Goal: Transaction & Acquisition: Purchase product/service

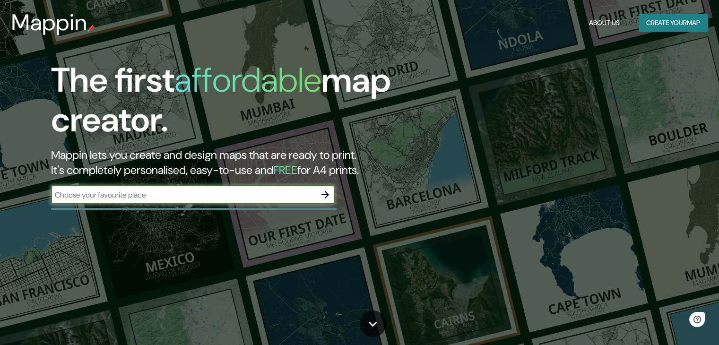
click at [257, 198] on input "text" at bounding box center [183, 195] width 265 height 11
type input "isla chineria"
click at [325, 195] on icon "button" at bounding box center [325, 195] width 8 height 8
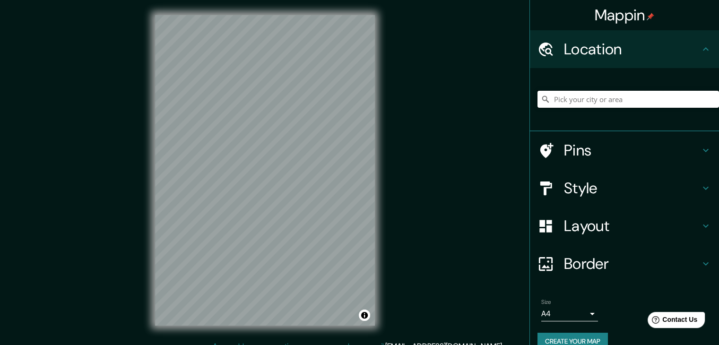
click at [642, 103] on input "Pick your city or area" at bounding box center [627, 99] width 181 height 17
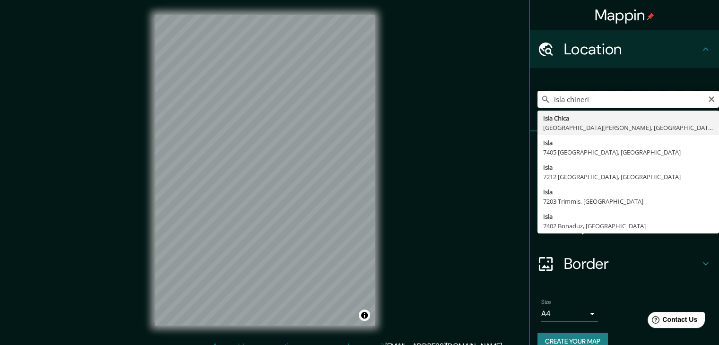
type input "isla chineria"
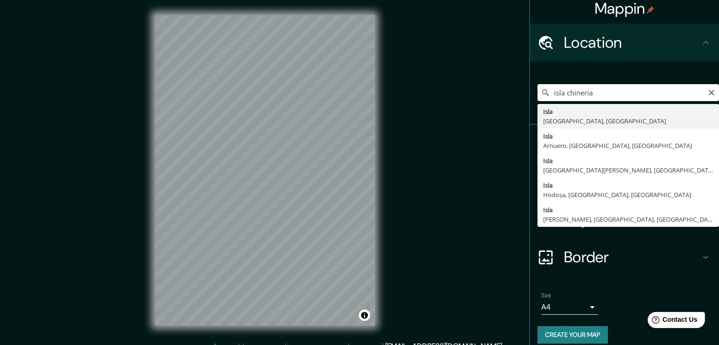
scroll to position [16, 0]
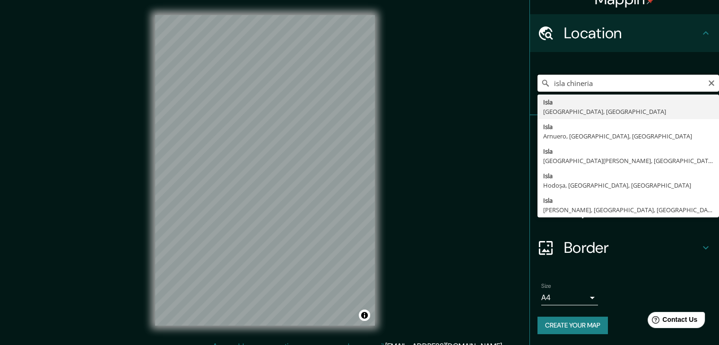
drag, startPoint x: 635, startPoint y: 82, endPoint x: 525, endPoint y: 86, distance: 110.2
click at [530, 86] on div "isla [GEOGRAPHIC_DATA] [GEOGRAPHIC_DATA], [GEOGRAPHIC_DATA] [GEOGRAPHIC_DATA], …" at bounding box center [624, 83] width 189 height 63
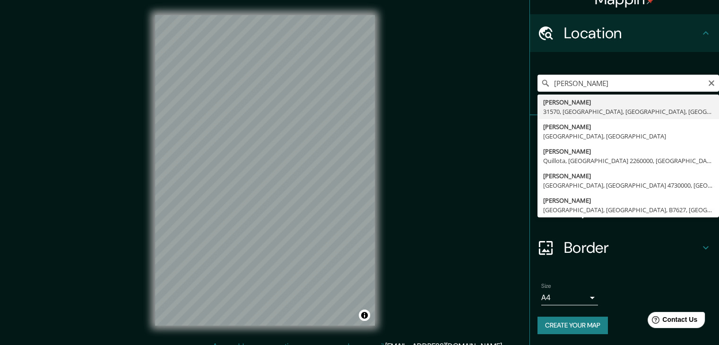
type input "[PERSON_NAME], 31570, [GEOGRAPHIC_DATA], [GEOGRAPHIC_DATA], [GEOGRAPHIC_DATA], …"
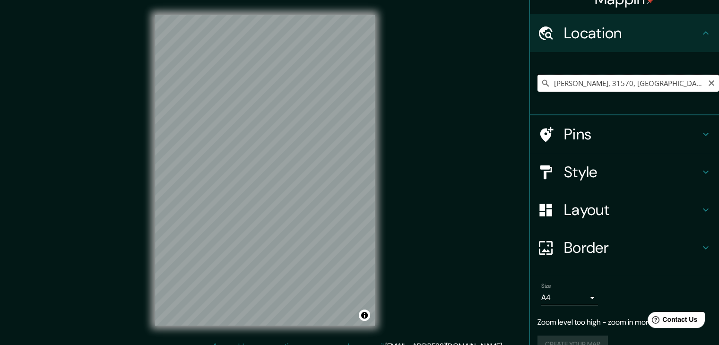
click at [604, 89] on input "[PERSON_NAME], 31570, [GEOGRAPHIC_DATA], [GEOGRAPHIC_DATA], [GEOGRAPHIC_DATA], …" at bounding box center [627, 83] width 181 height 17
click at [707, 86] on icon "Clear" at bounding box center [711, 83] width 8 height 8
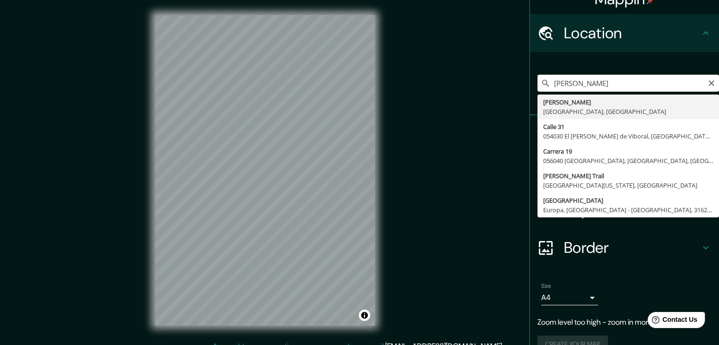
type input "[PERSON_NAME], [GEOGRAPHIC_DATA], [GEOGRAPHIC_DATA]"
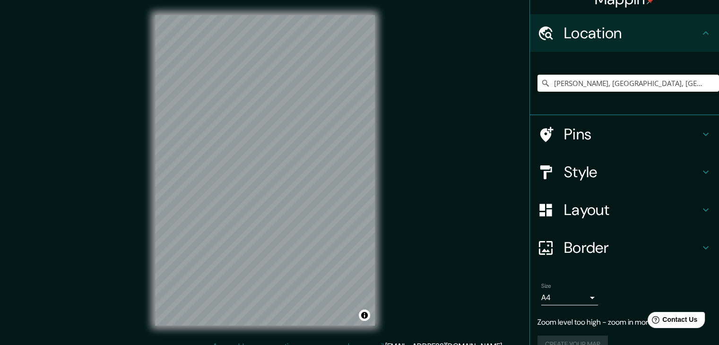
click at [604, 207] on h4 "Layout" at bounding box center [632, 209] width 136 height 19
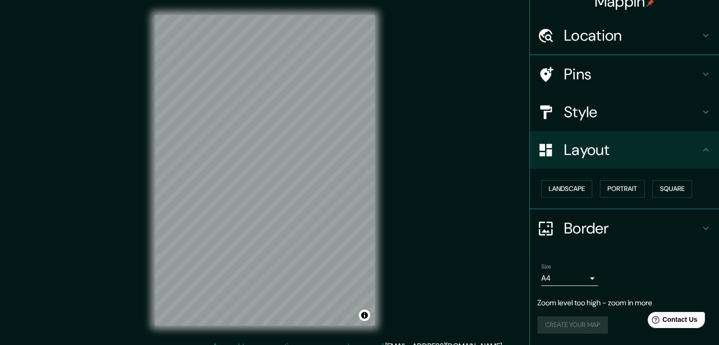
scroll to position [13, 0]
click at [576, 190] on button "Landscape" at bounding box center [566, 189] width 51 height 17
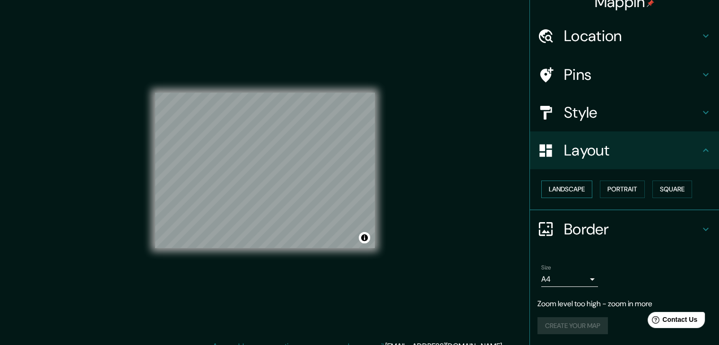
click at [576, 190] on button "Landscape" at bounding box center [566, 189] width 51 height 17
drag, startPoint x: 628, startPoint y: 197, endPoint x: 626, endPoint y: 192, distance: 5.3
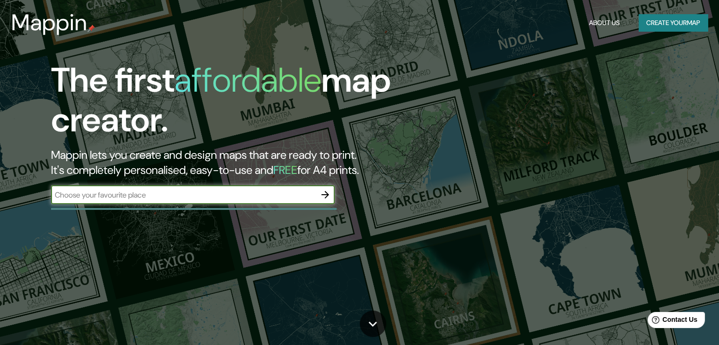
click at [307, 184] on div "The first affordable map creator. Mappin lets you create and design maps that a…" at bounding box center [230, 136] width 431 height 153
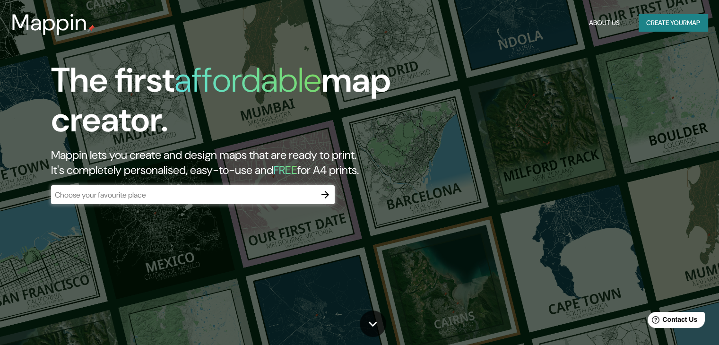
click at [302, 192] on input "text" at bounding box center [183, 195] width 265 height 11
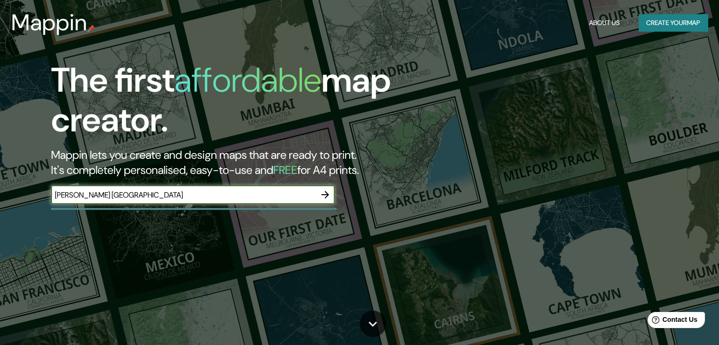
type input "[PERSON_NAME] [GEOGRAPHIC_DATA]"
click at [325, 192] on icon "button" at bounding box center [324, 194] width 11 height 11
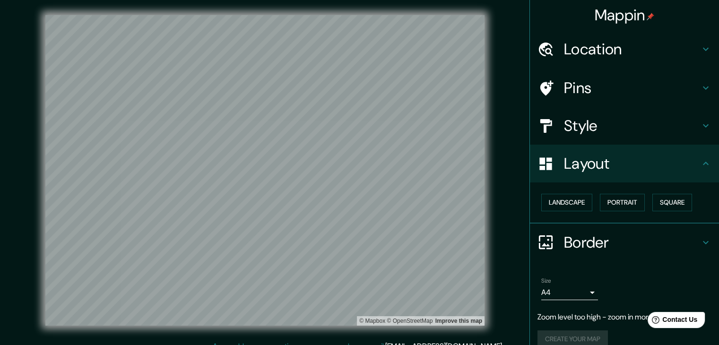
click at [602, 45] on h4 "Location" at bounding box center [632, 49] width 136 height 19
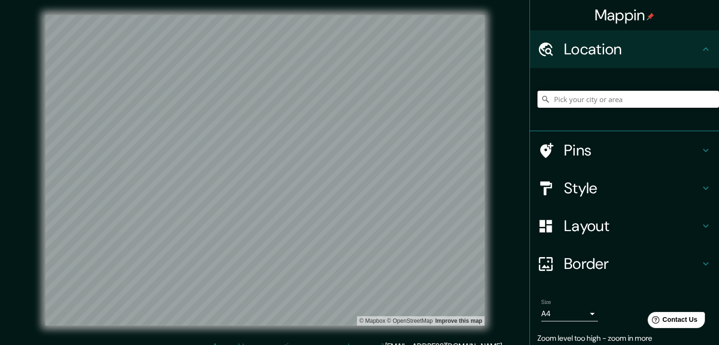
click at [599, 101] on input "Pick your city or area" at bounding box center [627, 99] width 181 height 17
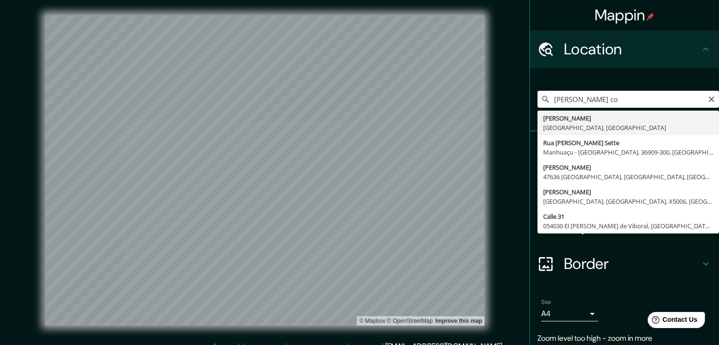
type input "[PERSON_NAME], [GEOGRAPHIC_DATA], [GEOGRAPHIC_DATA]"
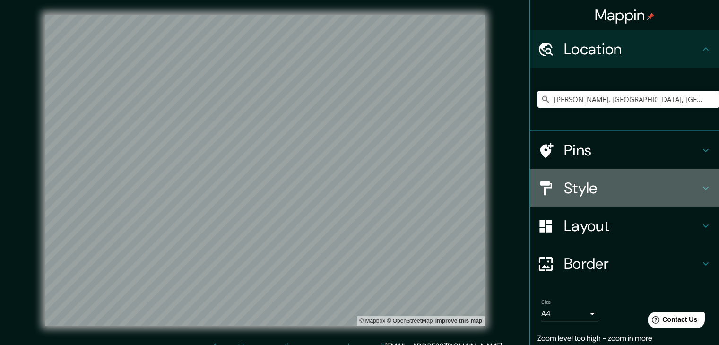
click at [590, 189] on h4 "Style" at bounding box center [632, 188] width 136 height 19
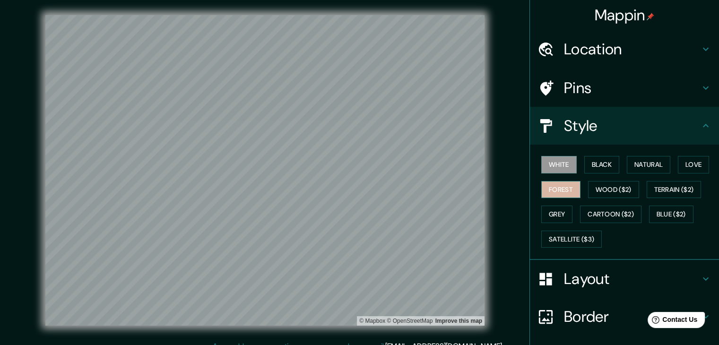
click at [560, 190] on button "Forest" at bounding box center [560, 189] width 39 height 17
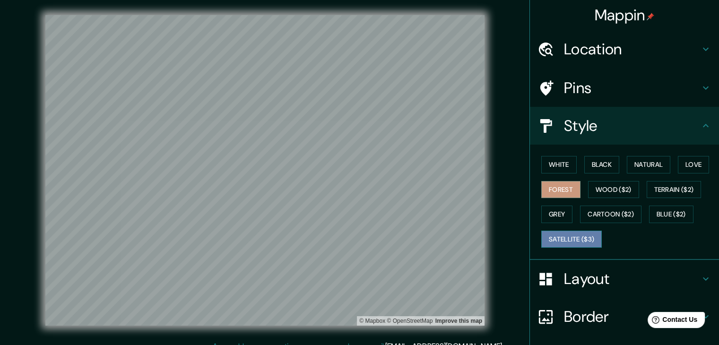
click at [563, 237] on button "Satellite ($3)" at bounding box center [571, 239] width 60 height 17
